Goal: Task Accomplishment & Management: Complete application form

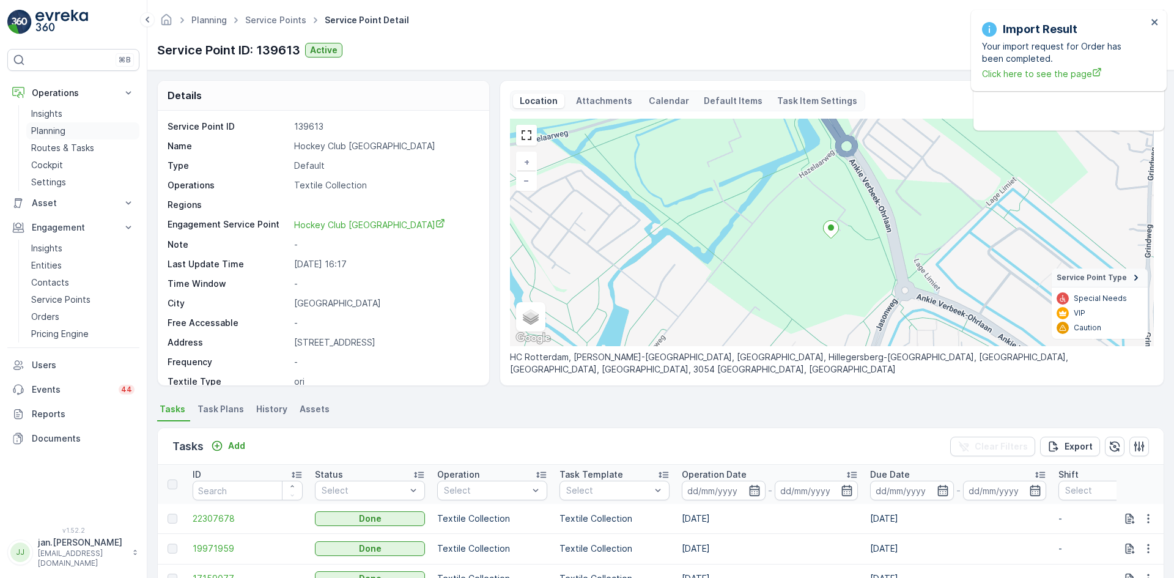
click at [48, 131] on p "Planning" at bounding box center [48, 131] width 34 height 12
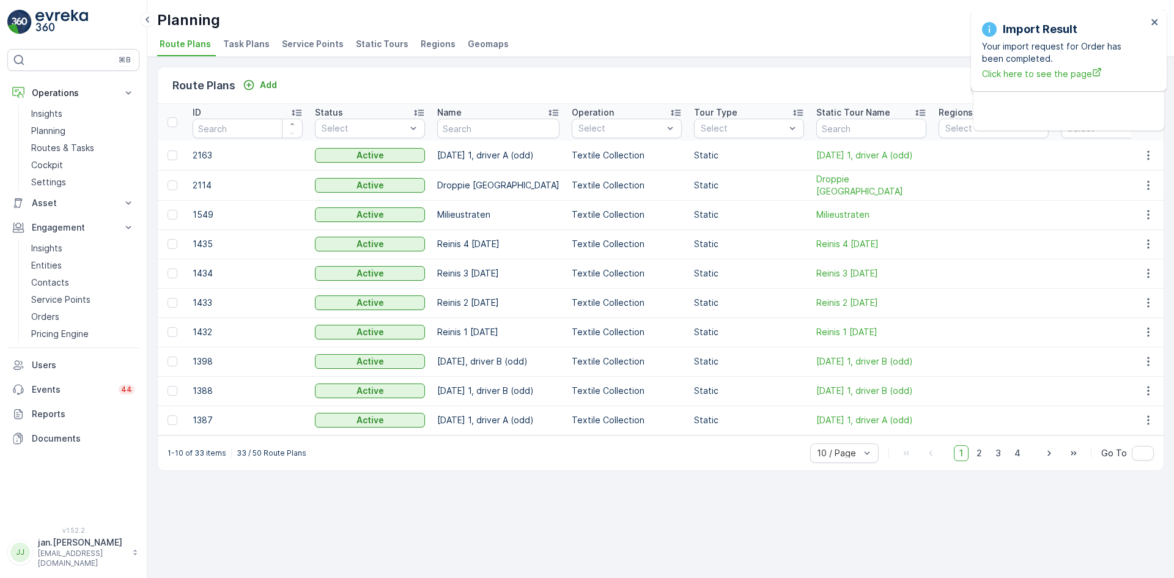
click at [309, 35] on li "Service Points" at bounding box center [313, 45] width 69 height 21
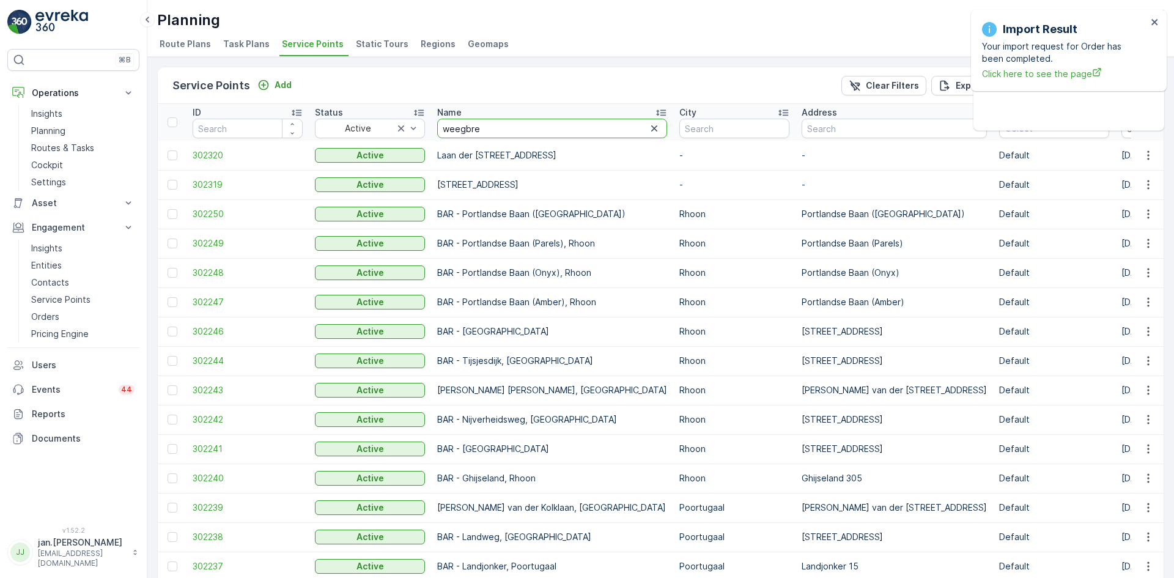
type input "weegbree"
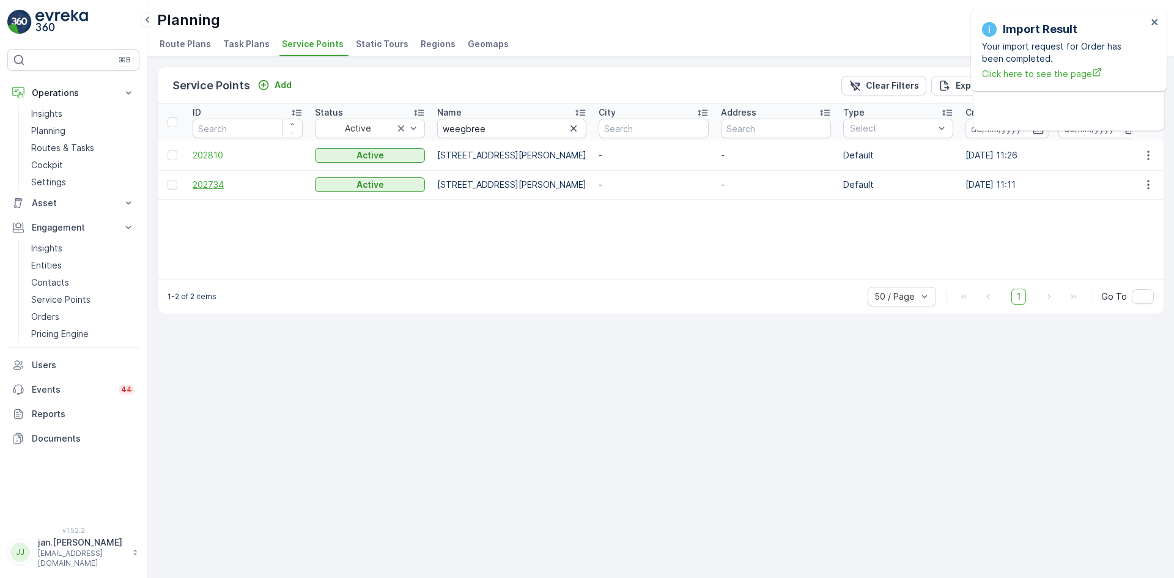
click at [217, 182] on span "202734" at bounding box center [248, 185] width 110 height 12
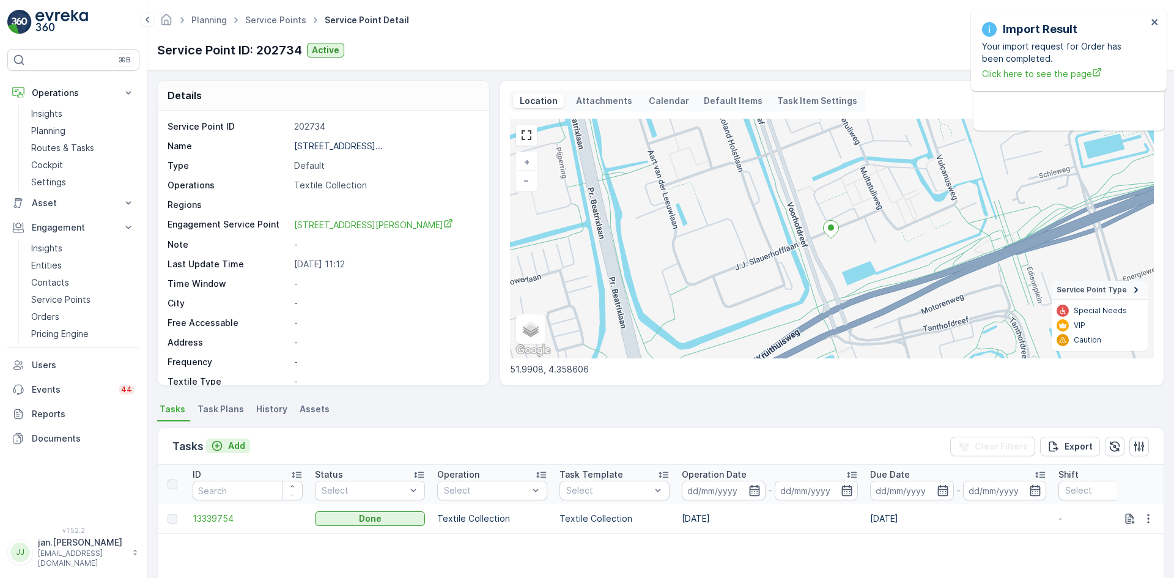
click at [235, 441] on p "Add" at bounding box center [236, 446] width 17 height 12
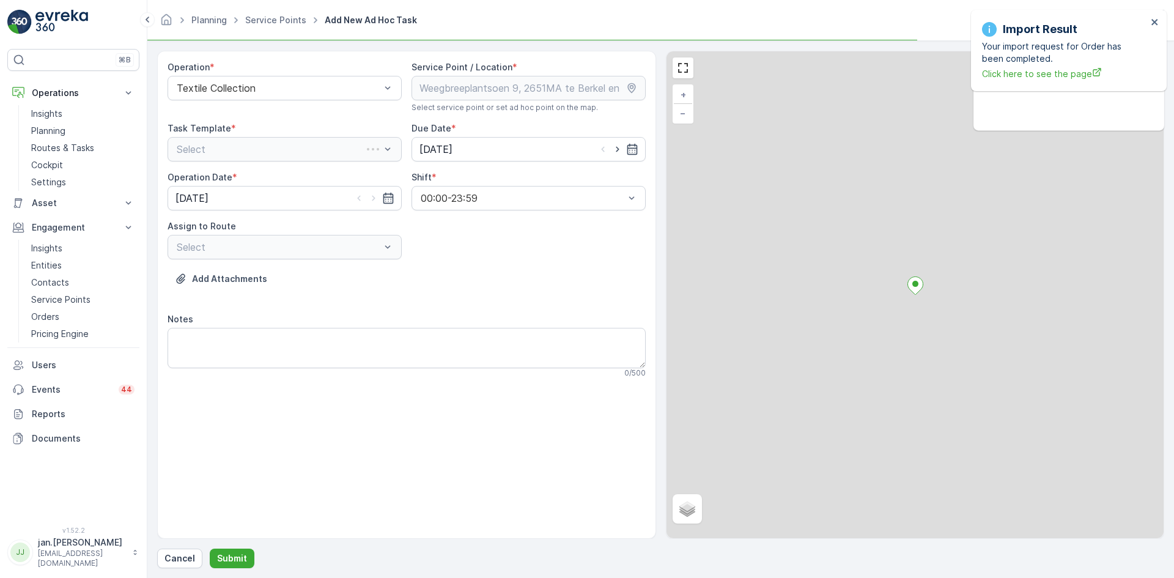
click at [259, 149] on div "Select" at bounding box center [285, 149] width 234 height 24
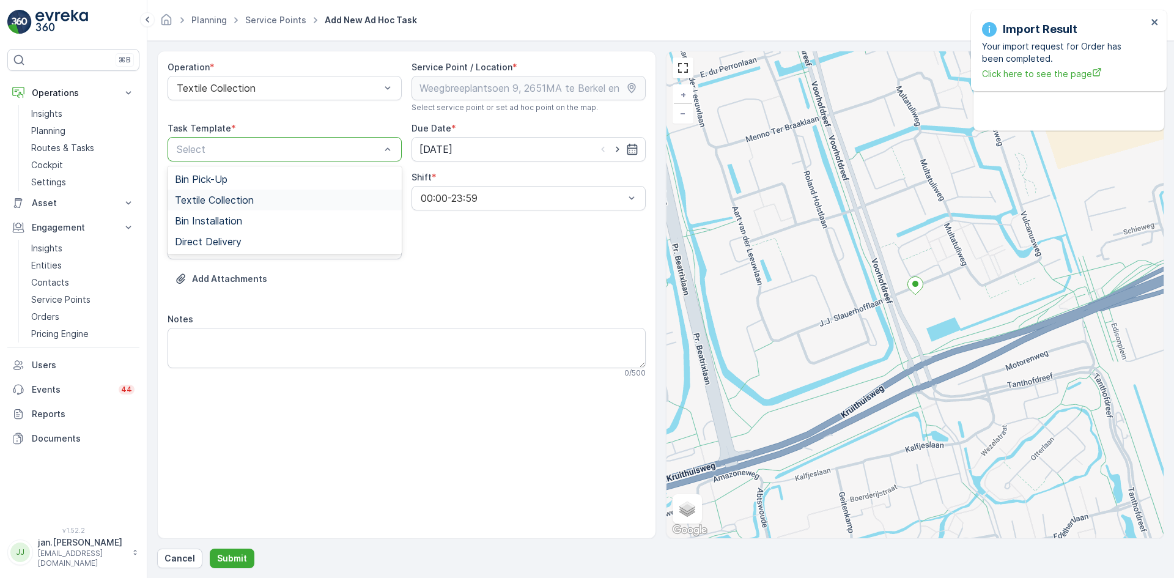
click at [219, 201] on span "Textile Collection" at bounding box center [214, 199] width 79 height 11
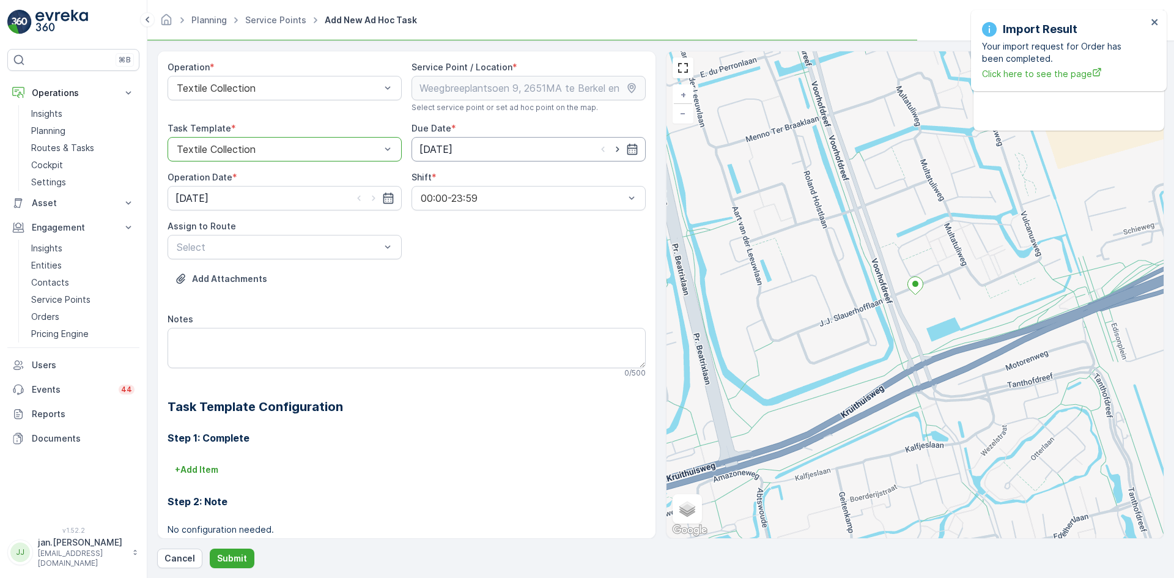
click at [430, 149] on input "[DATE]" at bounding box center [528, 149] width 234 height 24
click at [543, 274] on div "17" at bounding box center [541, 276] width 20 height 20
type input "[DATE]"
click at [258, 202] on input "[DATE]" at bounding box center [285, 198] width 234 height 24
click at [298, 322] on div "17" at bounding box center [299, 325] width 20 height 20
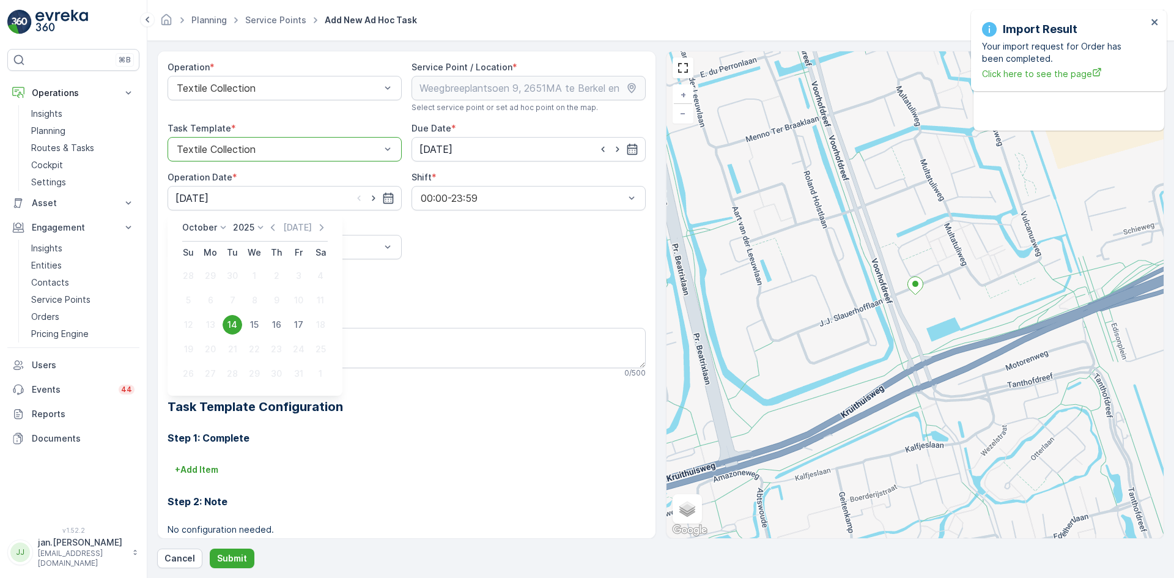
type input "[DATE]"
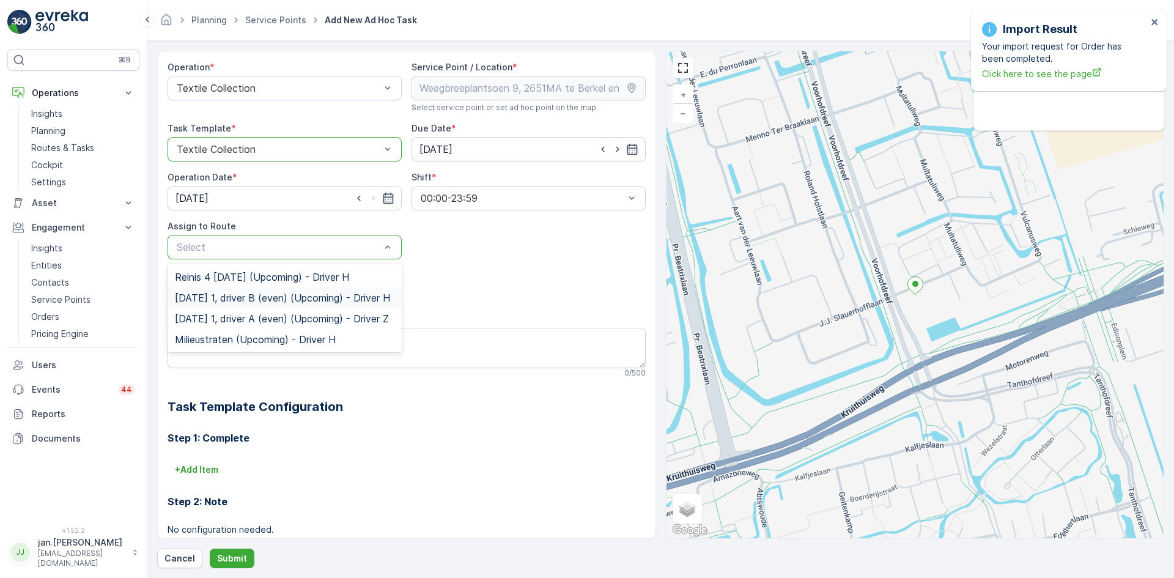
click at [246, 299] on span "[DATE] 1, driver B (even) (Upcoming) - Driver H" at bounding box center [282, 297] width 215 height 11
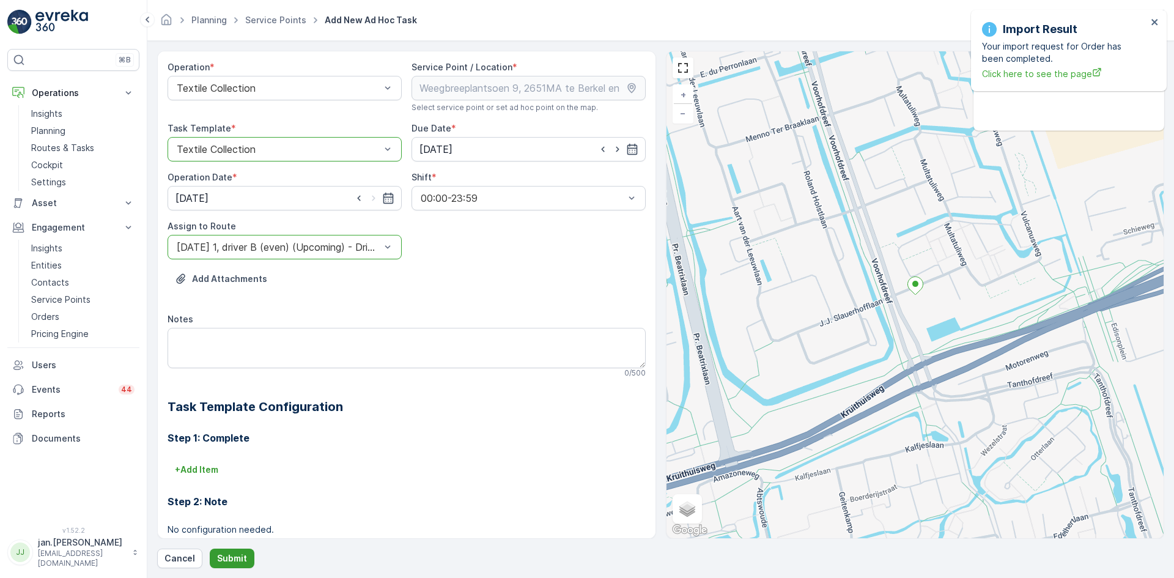
click at [238, 557] on p "Submit" at bounding box center [232, 558] width 30 height 12
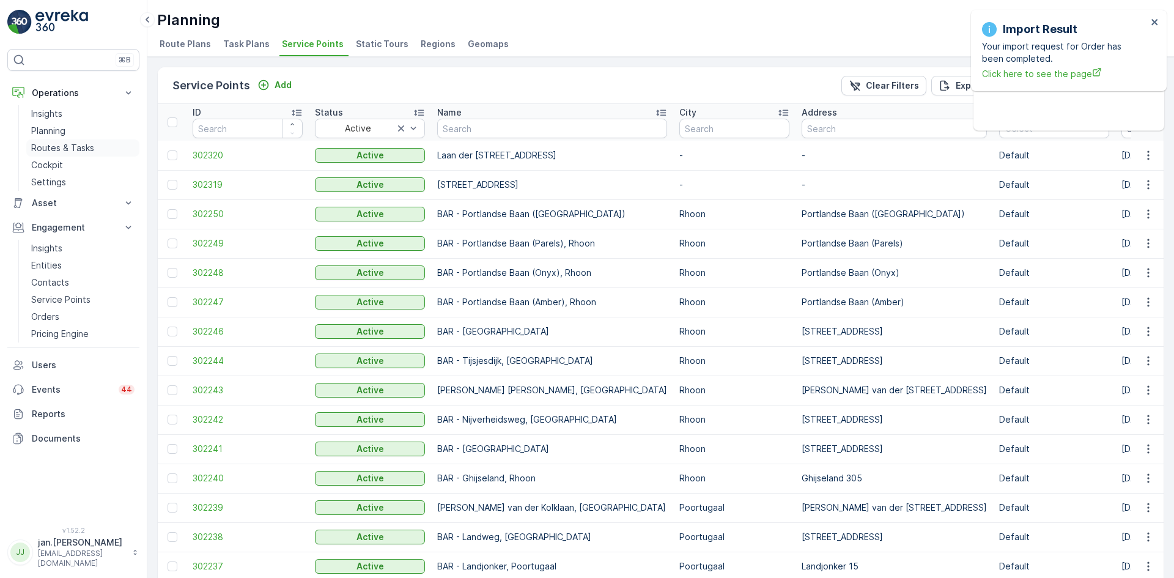
click at [65, 146] on p "Routes & Tasks" at bounding box center [62, 148] width 63 height 12
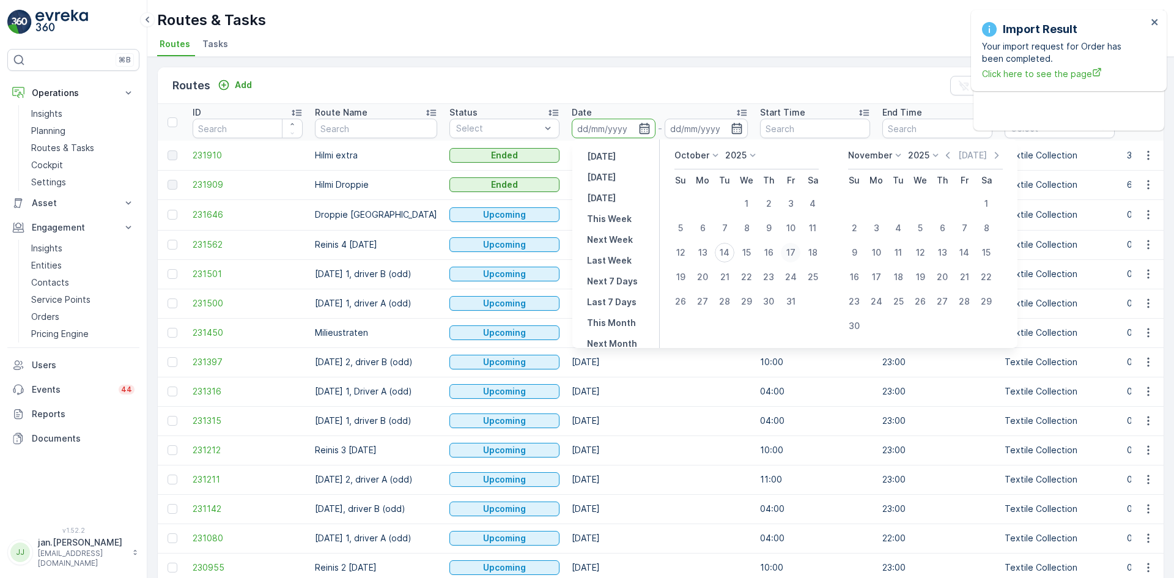
click at [786, 252] on div "17" at bounding box center [791, 253] width 20 height 20
type input "[DATE]"
click at [786, 252] on div "17" at bounding box center [791, 253] width 20 height 20
type input "[DATE]"
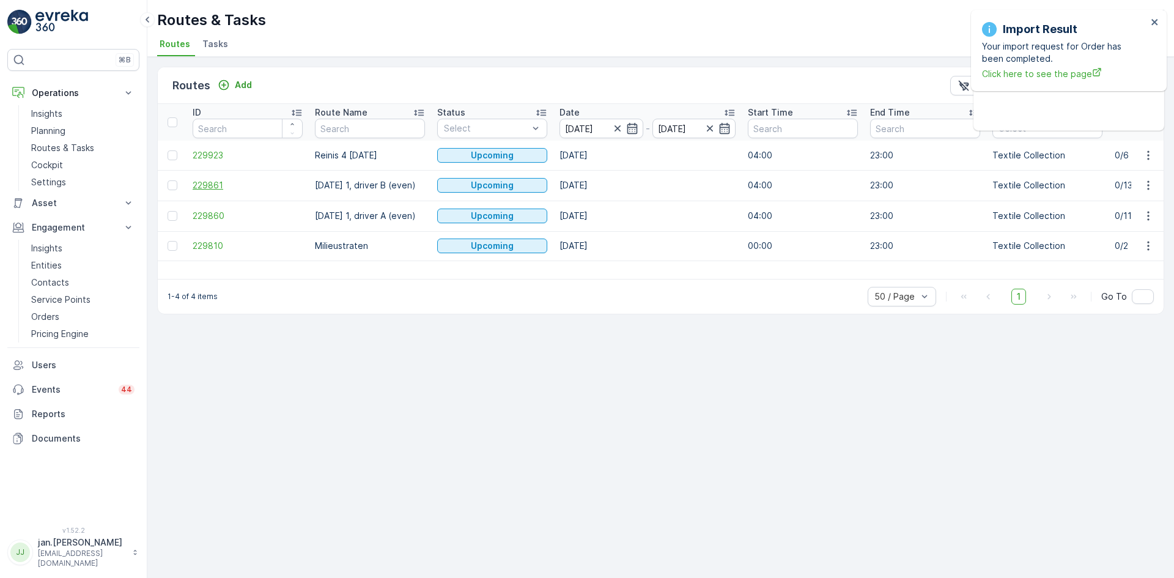
click at [223, 186] on span "229861" at bounding box center [248, 185] width 110 height 12
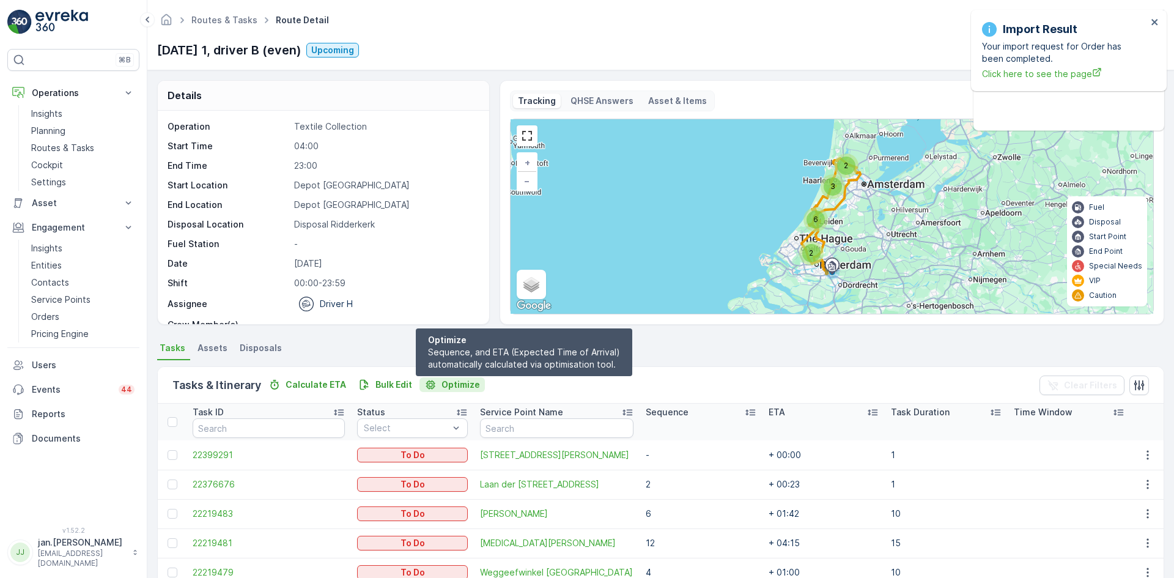
click at [459, 383] on p "Optimize" at bounding box center [460, 384] width 39 height 12
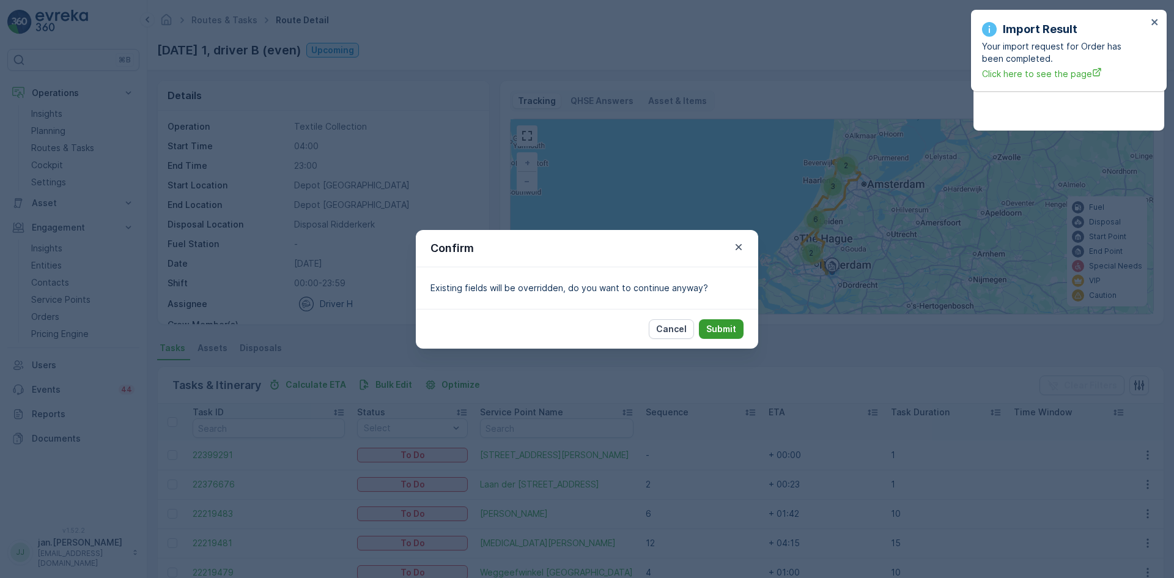
click at [726, 329] on p "Submit" at bounding box center [721, 329] width 30 height 12
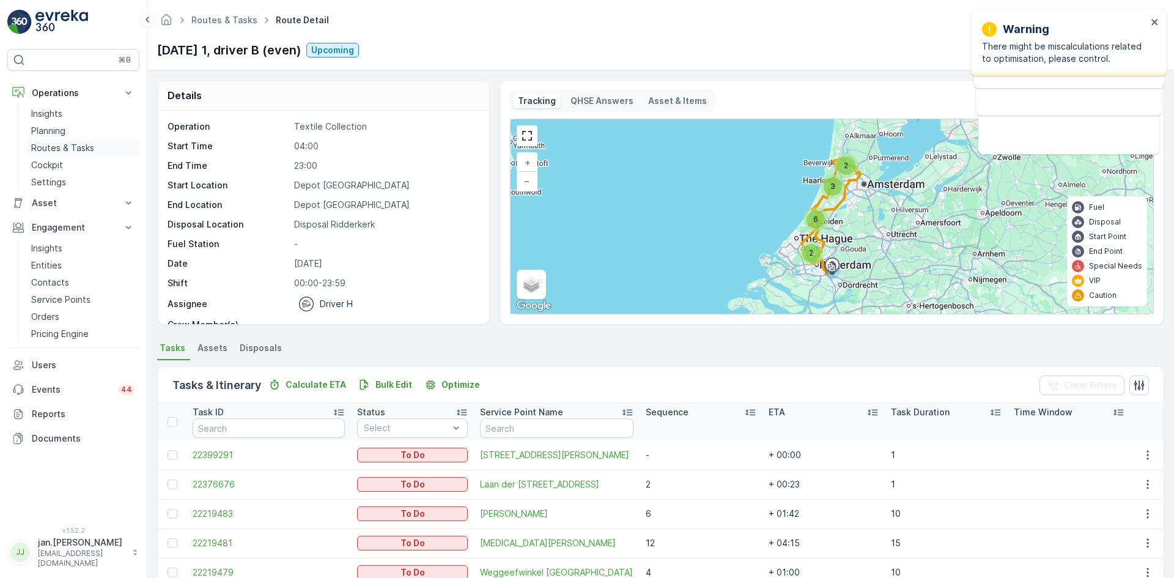
click at [50, 145] on p "Routes & Tasks" at bounding box center [62, 148] width 63 height 12
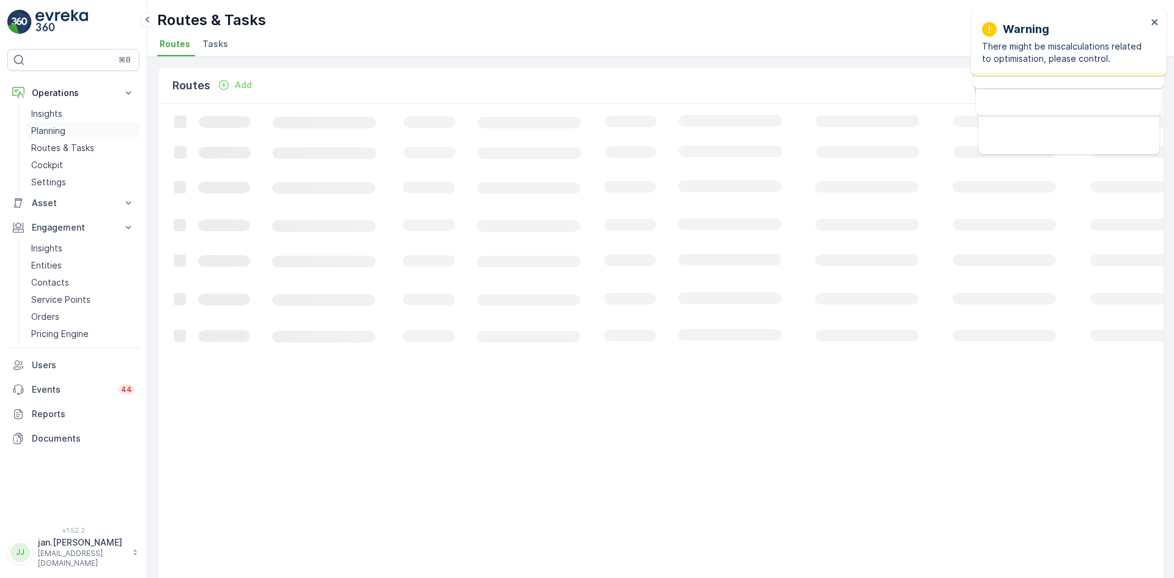
click at [56, 129] on p "Planning" at bounding box center [48, 131] width 34 height 12
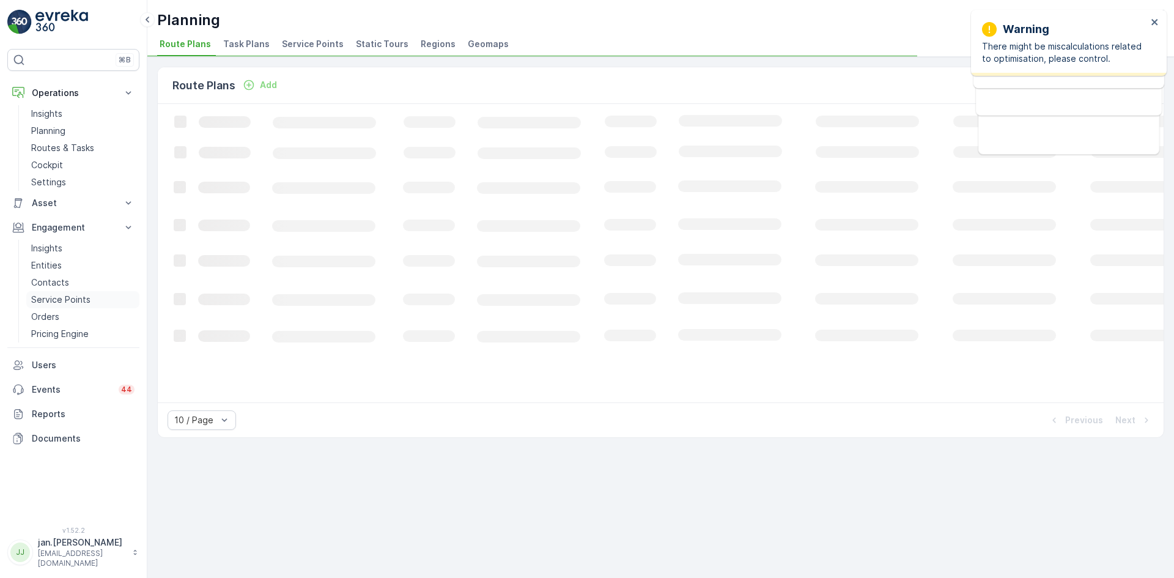
click at [60, 298] on p "Service Points" at bounding box center [60, 299] width 59 height 12
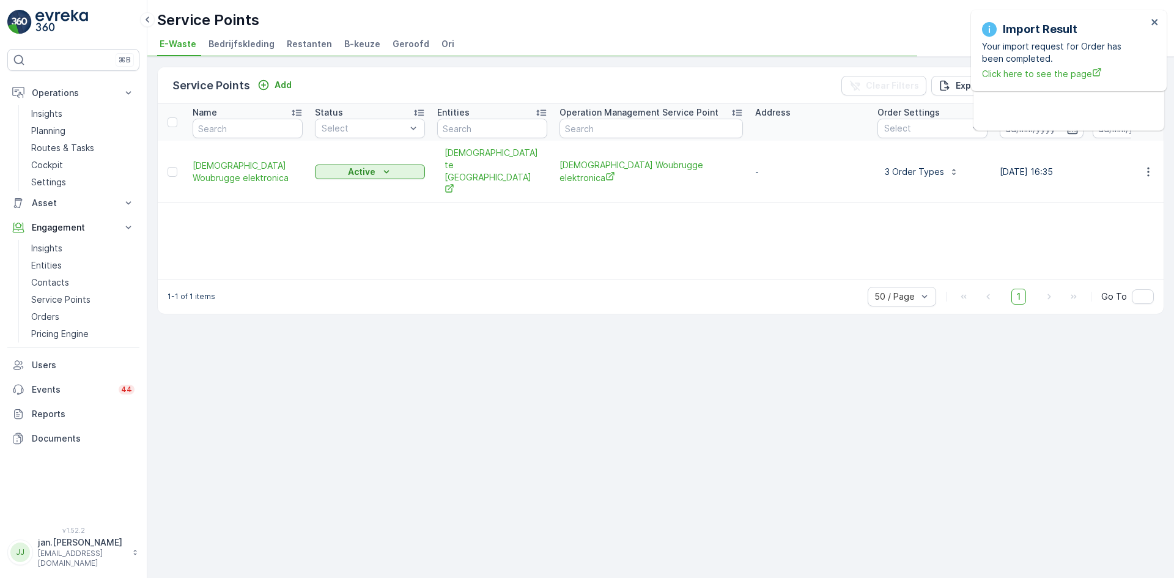
click at [441, 42] on span "Ori" at bounding box center [447, 44] width 13 height 12
click at [279, 84] on p "Add" at bounding box center [282, 85] width 17 height 12
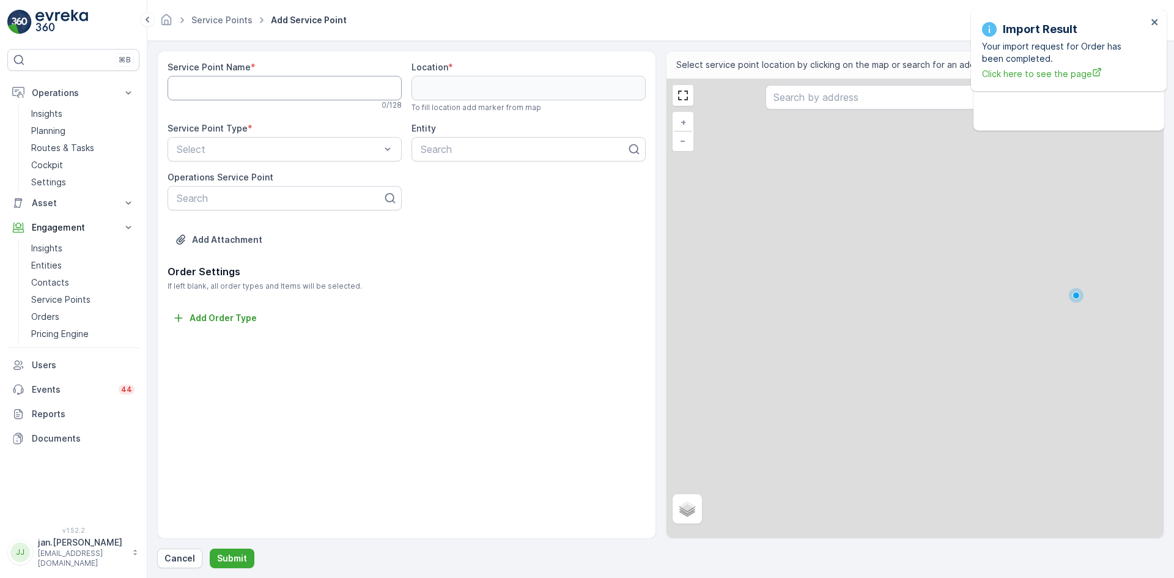
click at [233, 84] on Name "Service Point Name" at bounding box center [285, 88] width 234 height 24
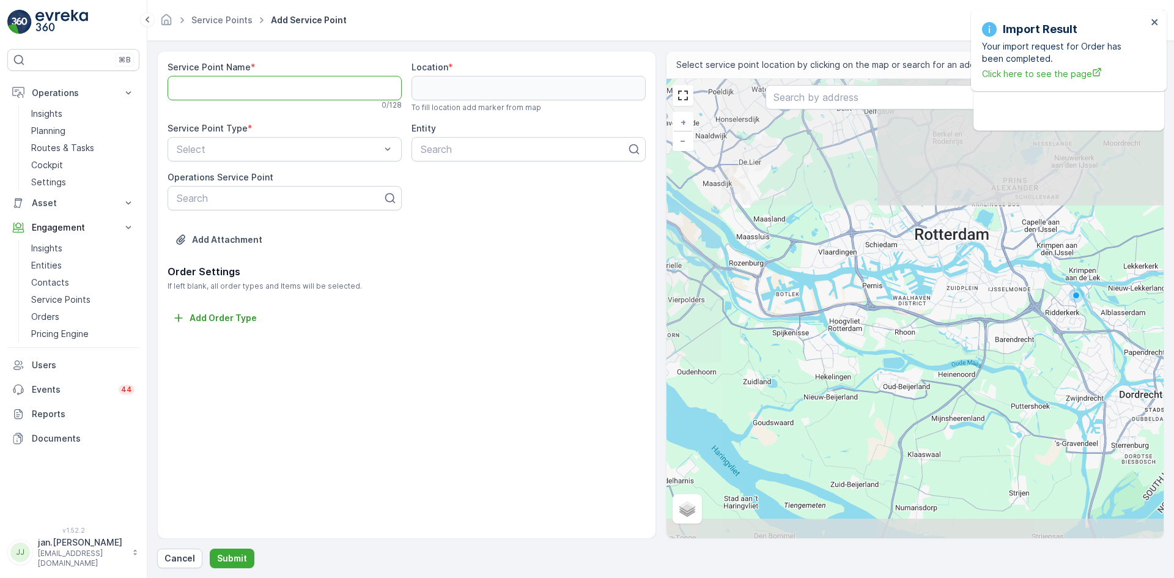
paste Name "[STREET_ADDRESS]"
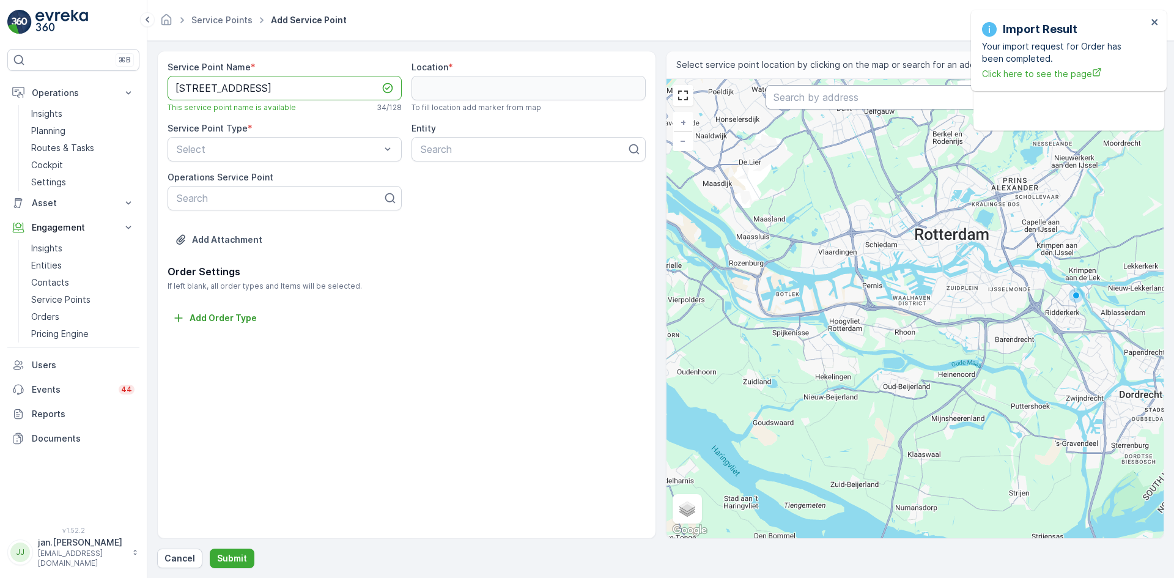
type Name "[STREET_ADDRESS]"
click at [830, 98] on input "text" at bounding box center [914, 97] width 298 height 24
paste input "[STREET_ADDRESS]"
type input "[STREET_ADDRESS]"
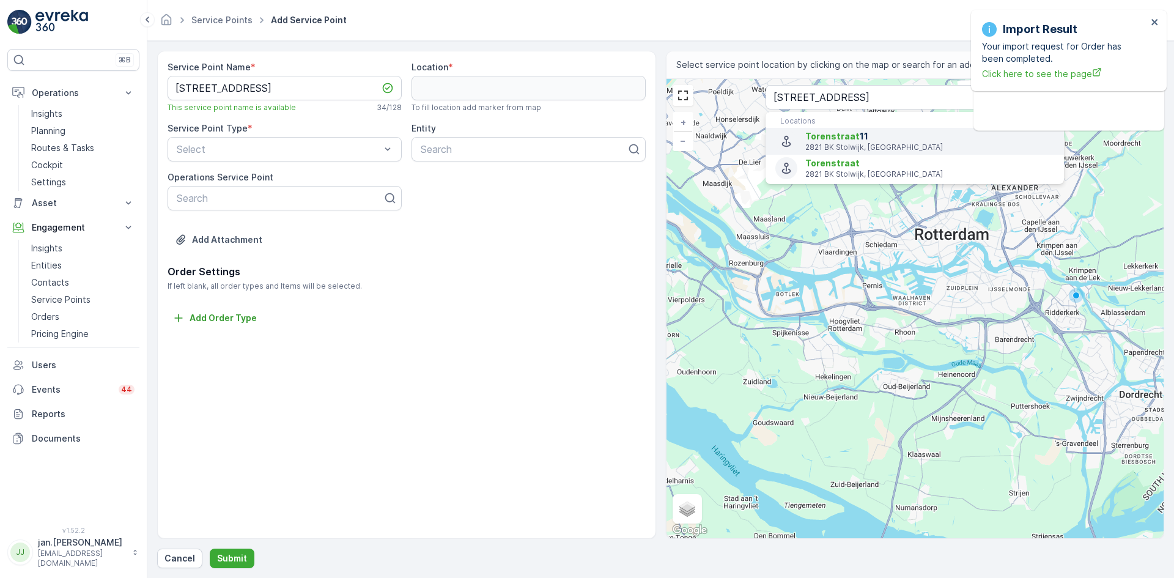
click at [817, 146] on p "2821 BK Stolwijk, [GEOGRAPHIC_DATA]" at bounding box center [929, 147] width 249 height 10
type input "51.970951,4.771173699999999"
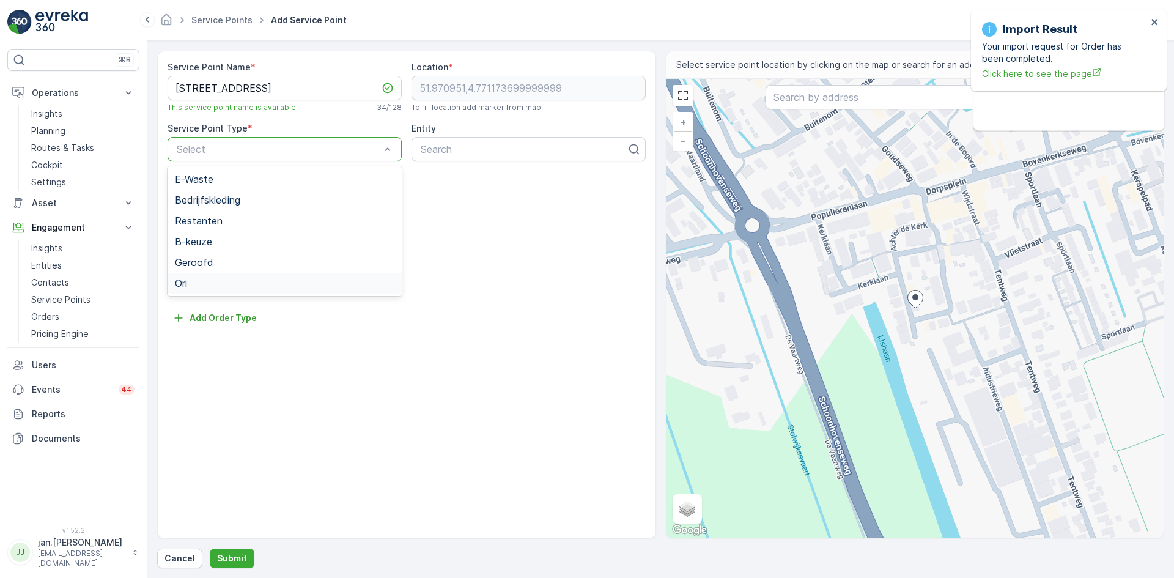
click at [197, 284] on div "Ori" at bounding box center [284, 283] width 219 height 11
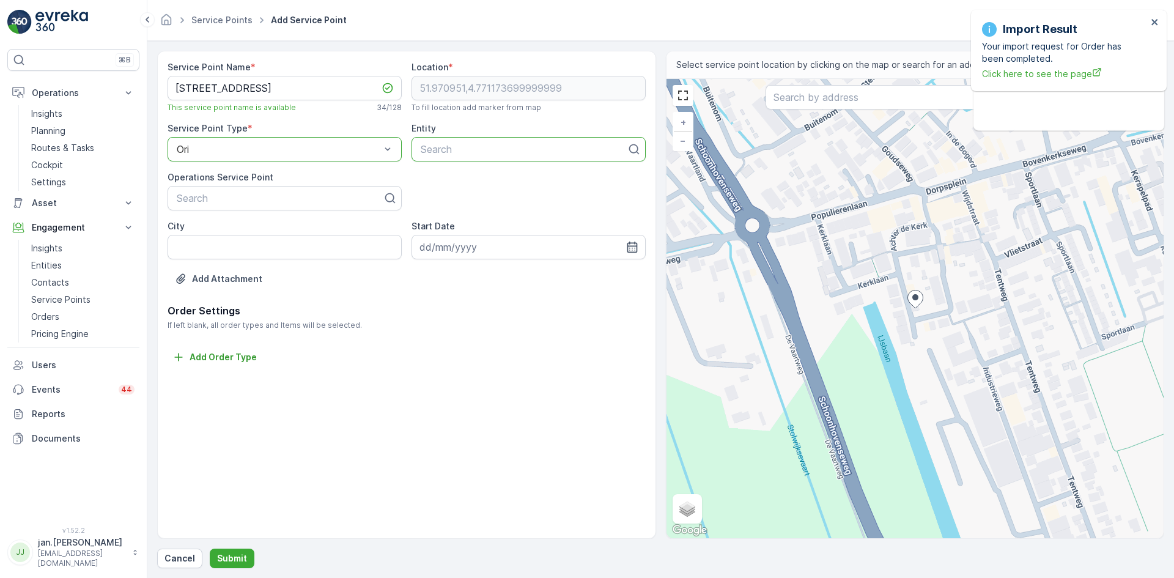
click at [435, 151] on div at bounding box center [523, 149] width 208 height 11
type input "hah"
click at [452, 195] on span "Gemeente Krimpenerwaard HAH" at bounding box center [492, 199] width 147 height 11
click at [218, 558] on p "Submit" at bounding box center [232, 558] width 30 height 12
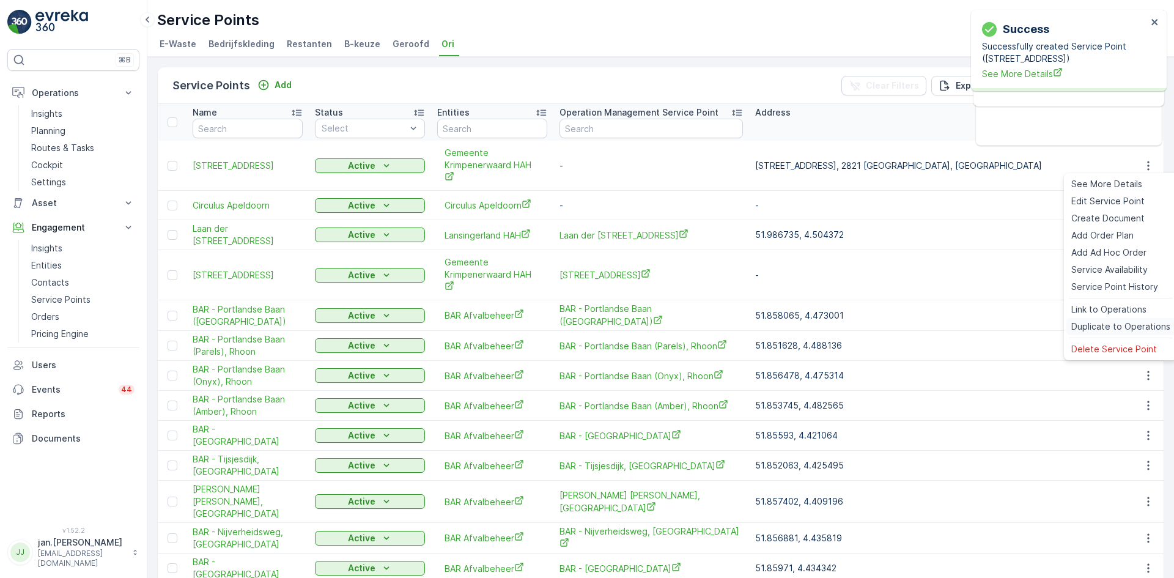
click at [1106, 321] on span "Duplicate to Operations" at bounding box center [1120, 326] width 99 height 12
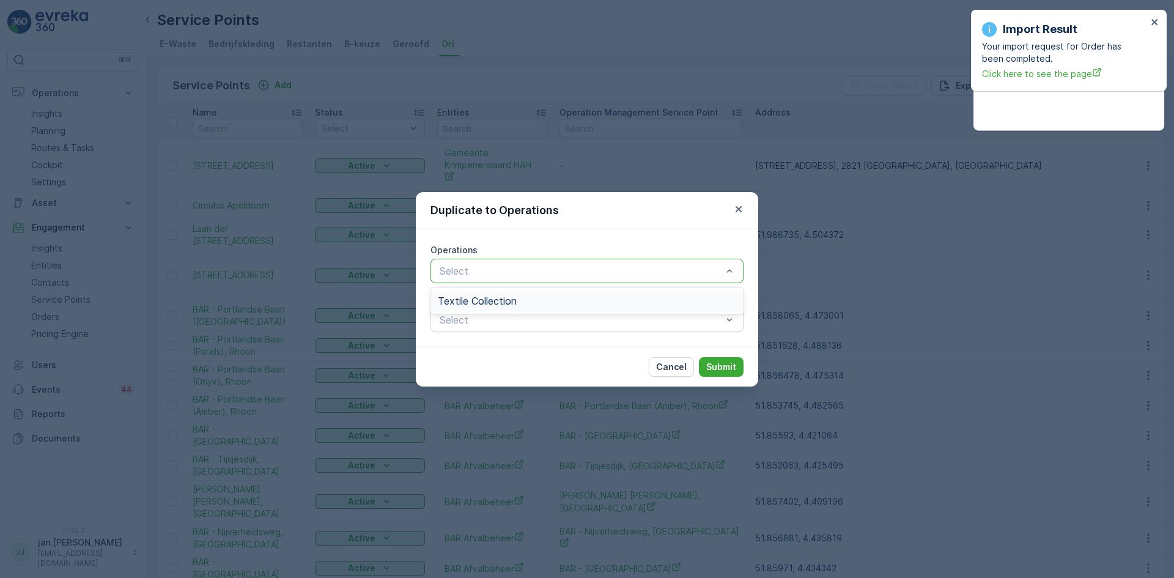
click at [481, 304] on span "Textile Collection" at bounding box center [477, 300] width 79 height 11
click at [723, 365] on p "Submit" at bounding box center [721, 367] width 30 height 12
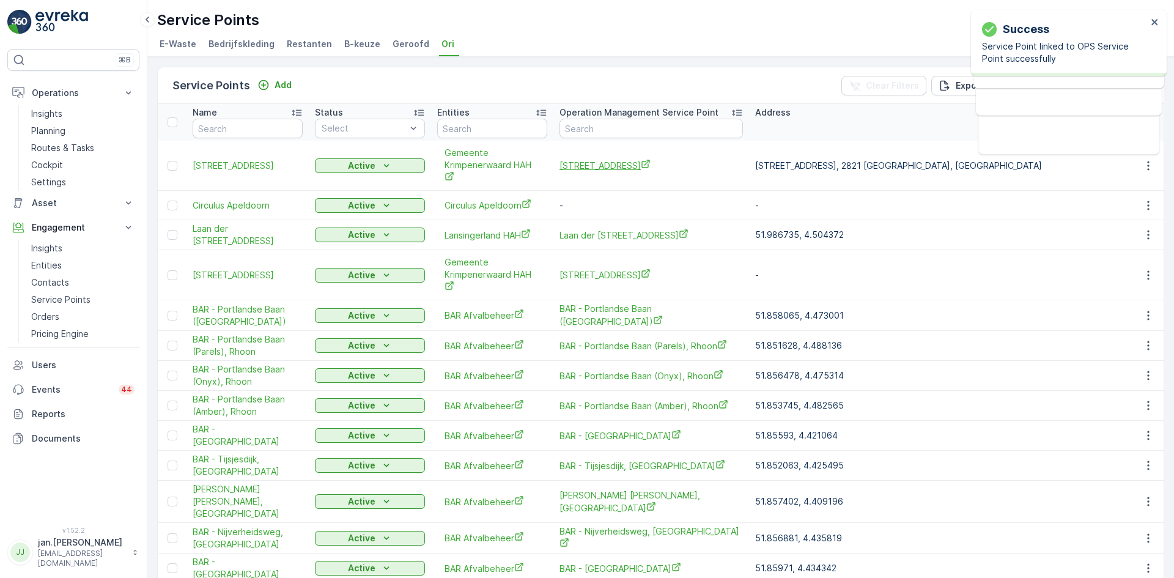
click at [612, 168] on span "[STREET_ADDRESS]" at bounding box center [650, 165] width 183 height 13
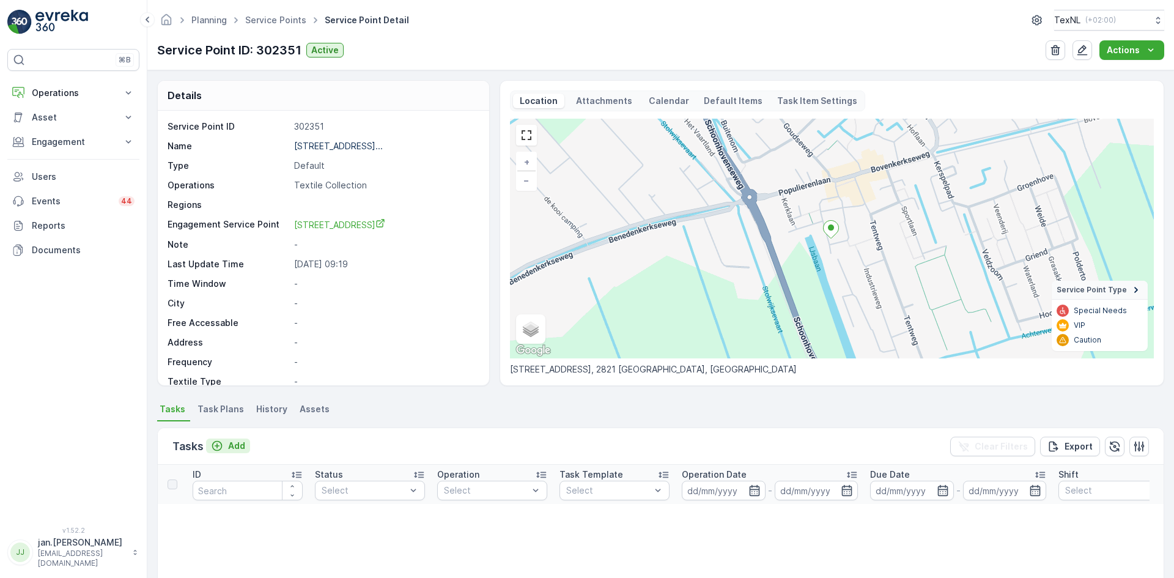
click at [241, 445] on p "Add" at bounding box center [236, 446] width 17 height 12
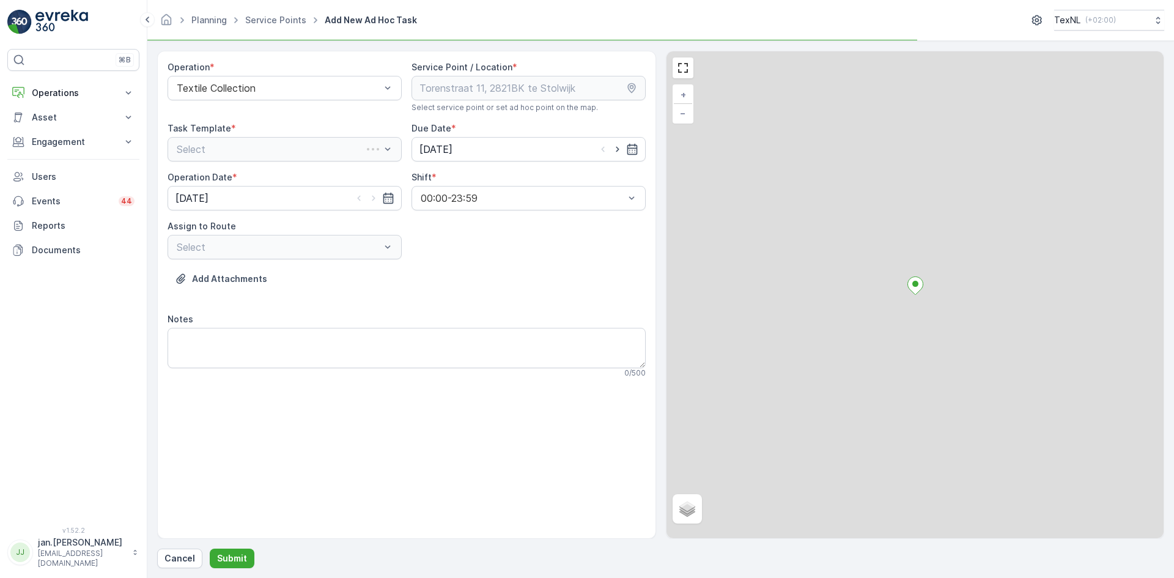
click at [254, 148] on div "Select" at bounding box center [285, 149] width 234 height 24
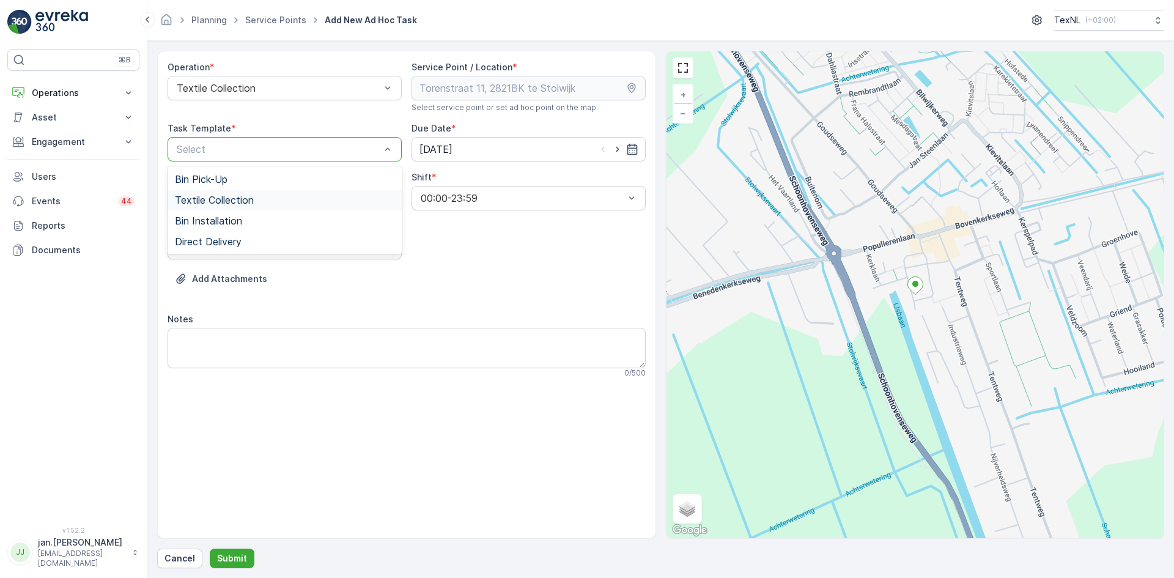
click at [206, 197] on span "Textile Collection" at bounding box center [214, 199] width 79 height 11
click at [433, 152] on input "[DATE]" at bounding box center [528, 149] width 234 height 24
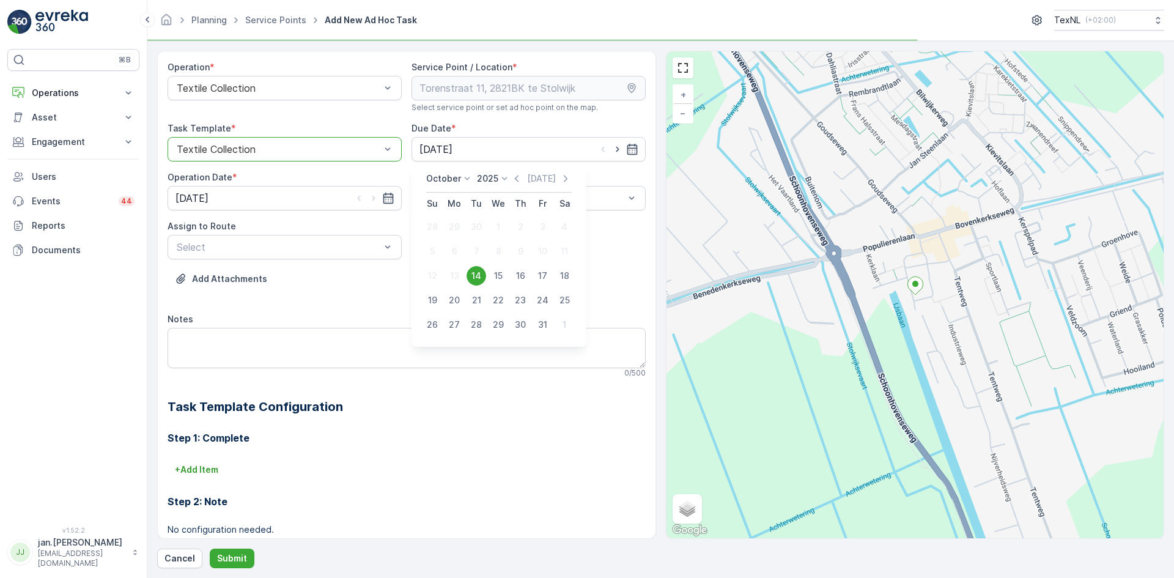
click at [543, 278] on div "17" at bounding box center [542, 276] width 20 height 20
type input "[DATE]"
click at [215, 202] on input "[DATE]" at bounding box center [285, 198] width 234 height 24
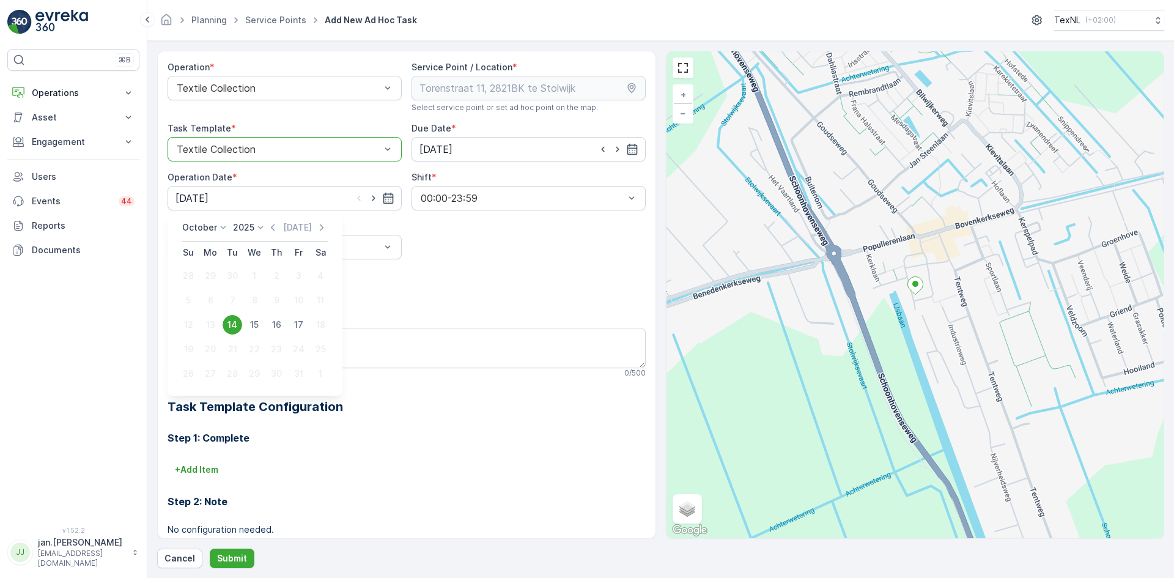
click at [297, 323] on div "17" at bounding box center [299, 325] width 20 height 20
type input "[DATE]"
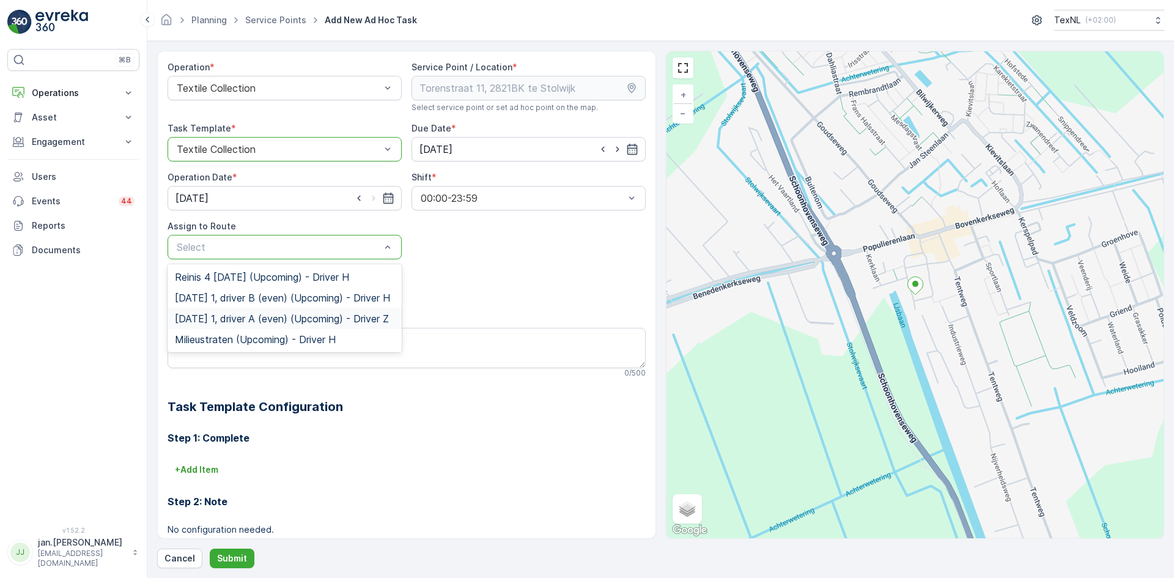
click at [227, 317] on span "[DATE] 1, driver A (even) (Upcoming) - Driver Z" at bounding box center [282, 318] width 214 height 11
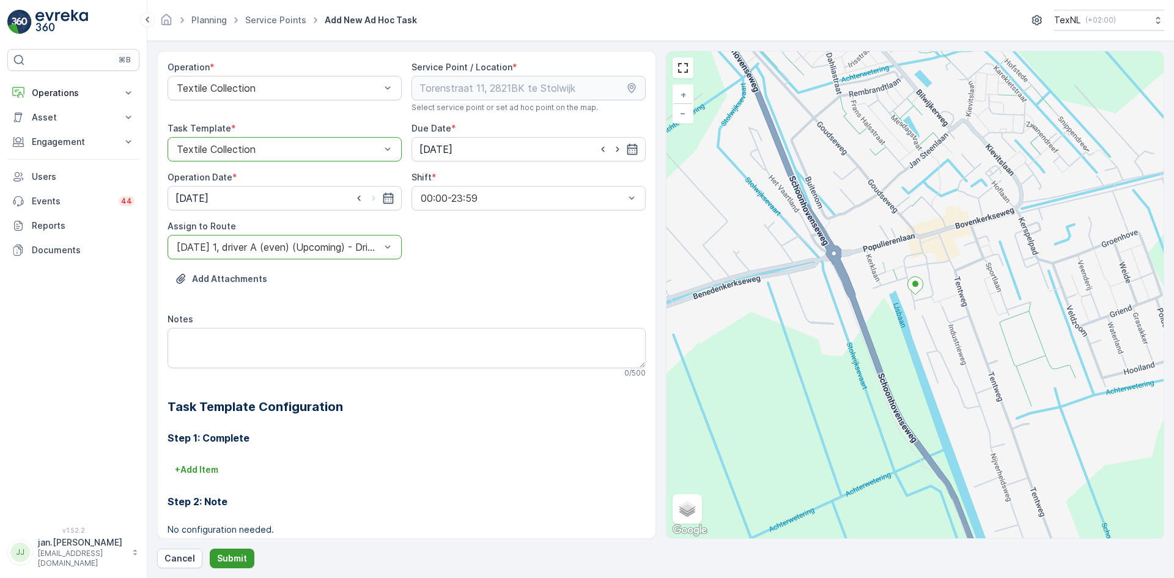
click at [235, 565] on button "Submit" at bounding box center [232, 558] width 45 height 20
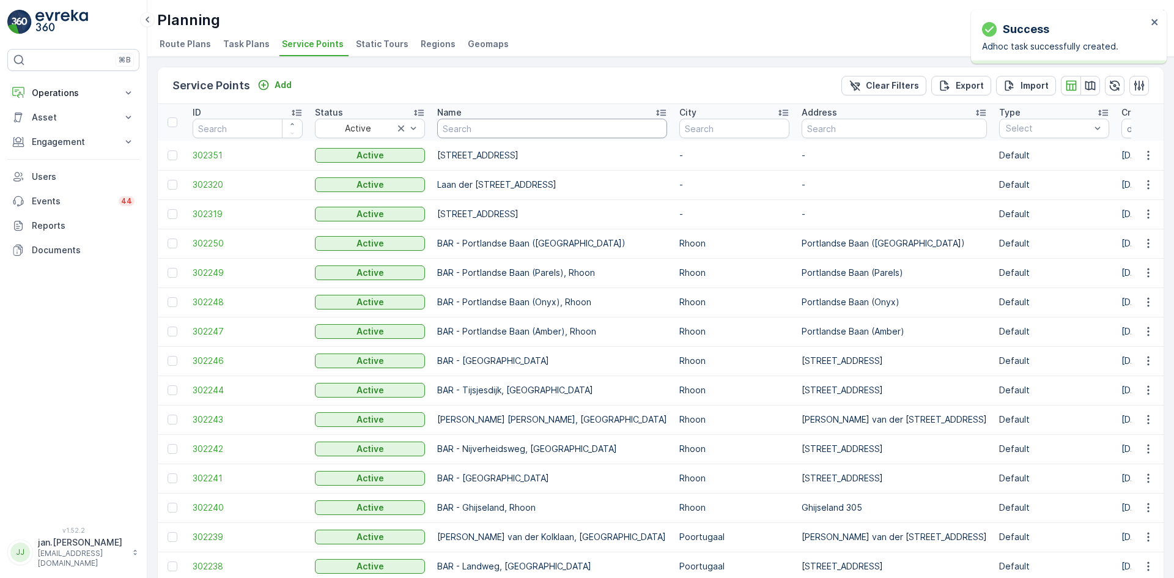
click at [474, 129] on input "text" at bounding box center [552, 129] width 230 height 20
type input "platea"
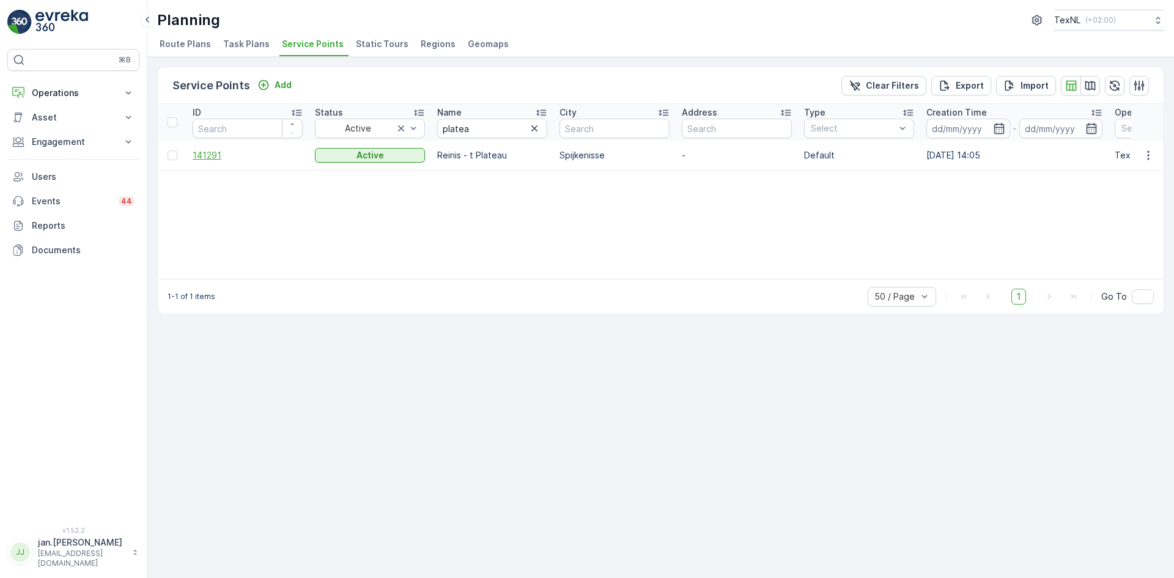
click at [207, 157] on span "141291" at bounding box center [248, 155] width 110 height 12
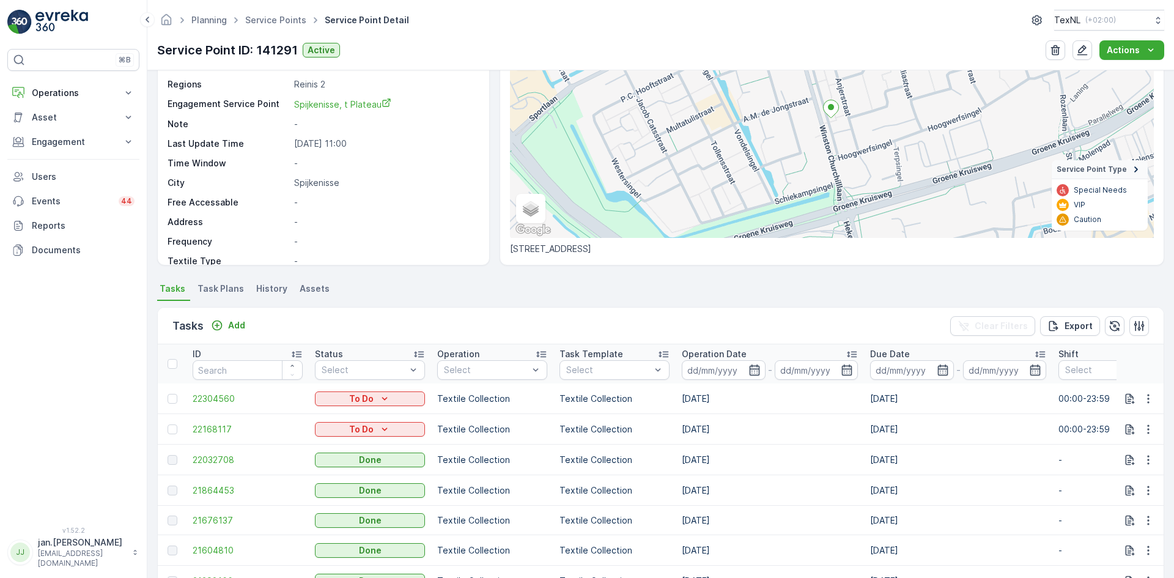
scroll to position [122, 0]
